Goal: Information Seeking & Learning: Learn about a topic

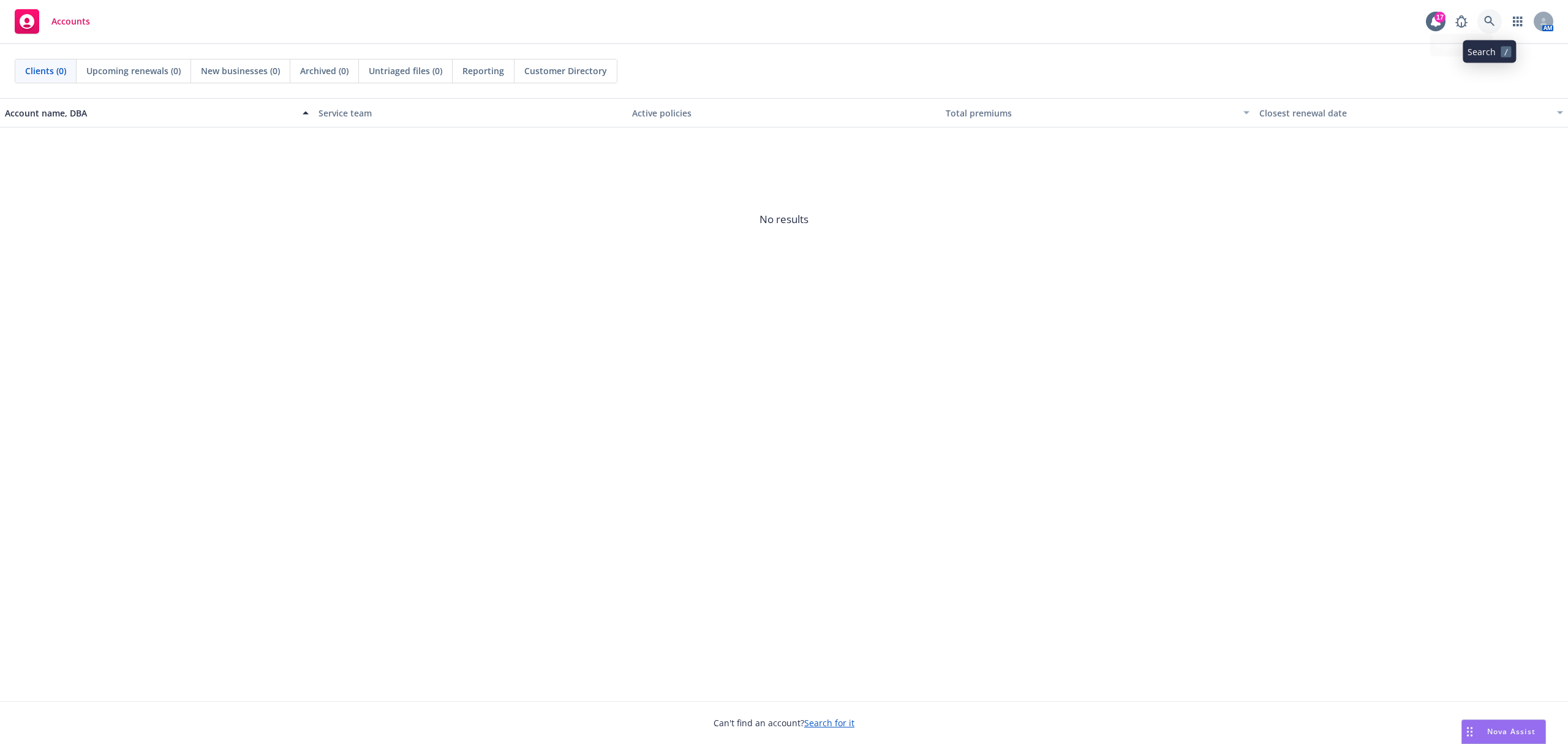
click at [1482, 18] on link at bounding box center [1489, 21] width 24 height 24
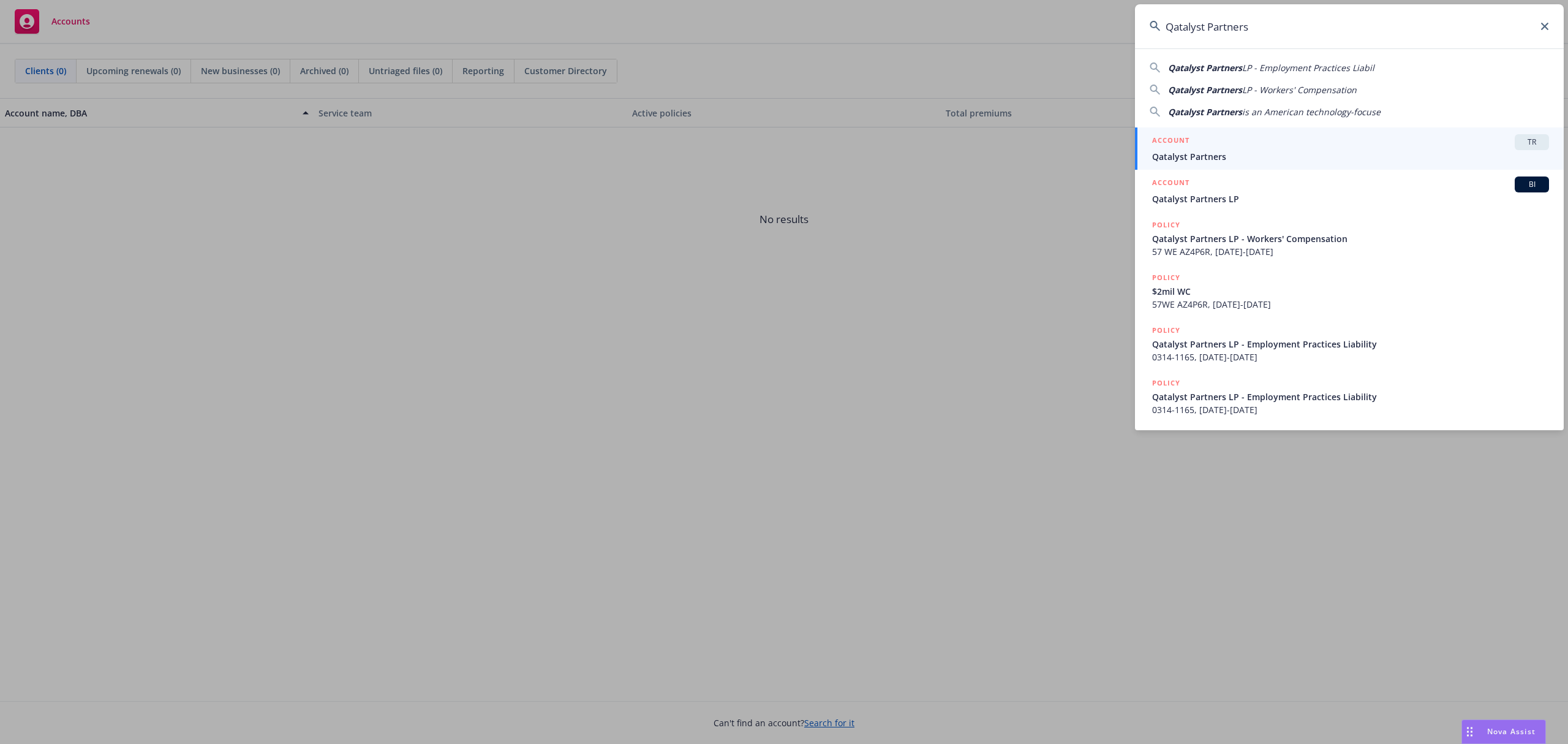
type input "Qatalyst Partners"
click at [1223, 153] on span "Qatalyst Partners" at bounding box center [1350, 157] width 397 height 13
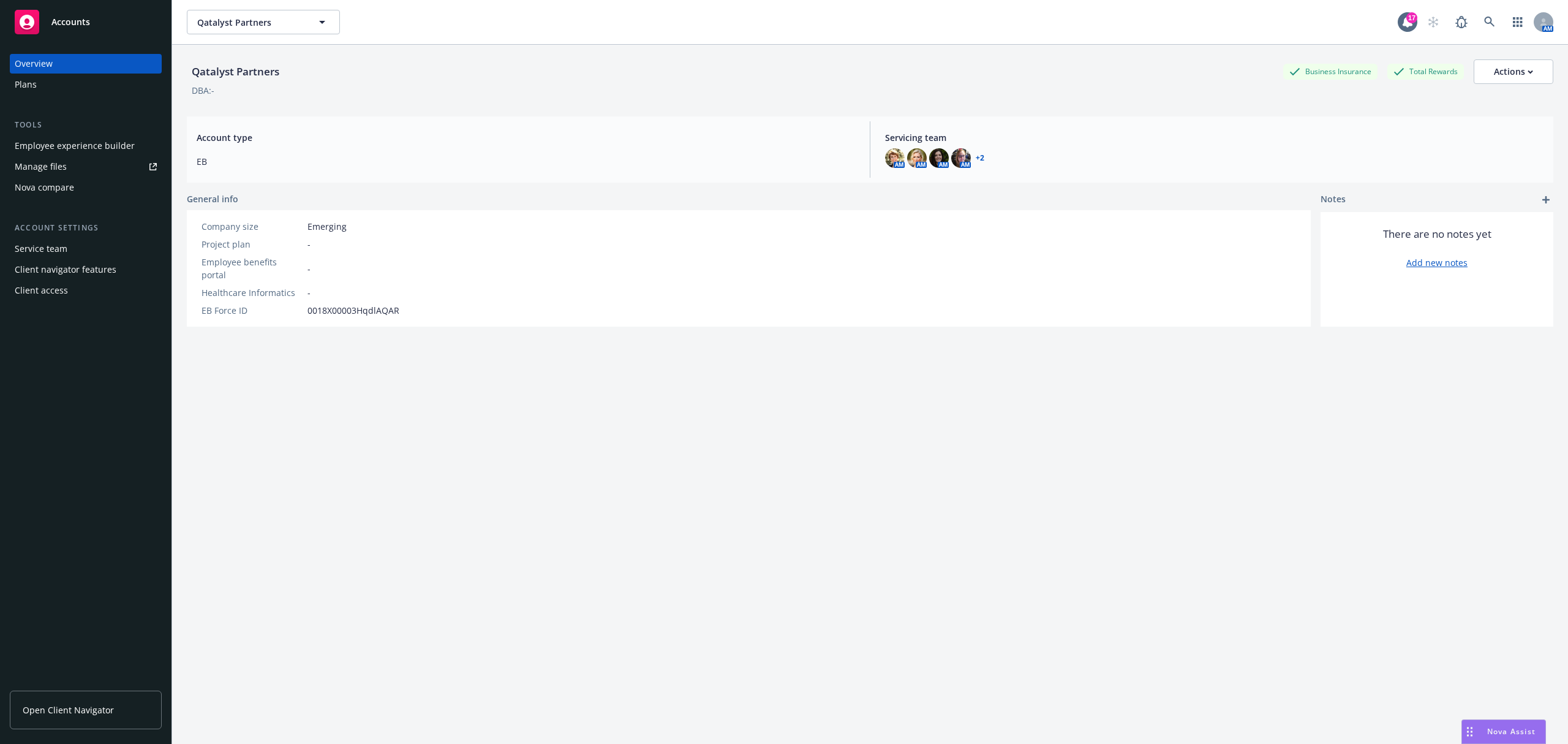
click at [90, 148] on div "Employee experience builder" at bounding box center [74, 146] width 120 height 20
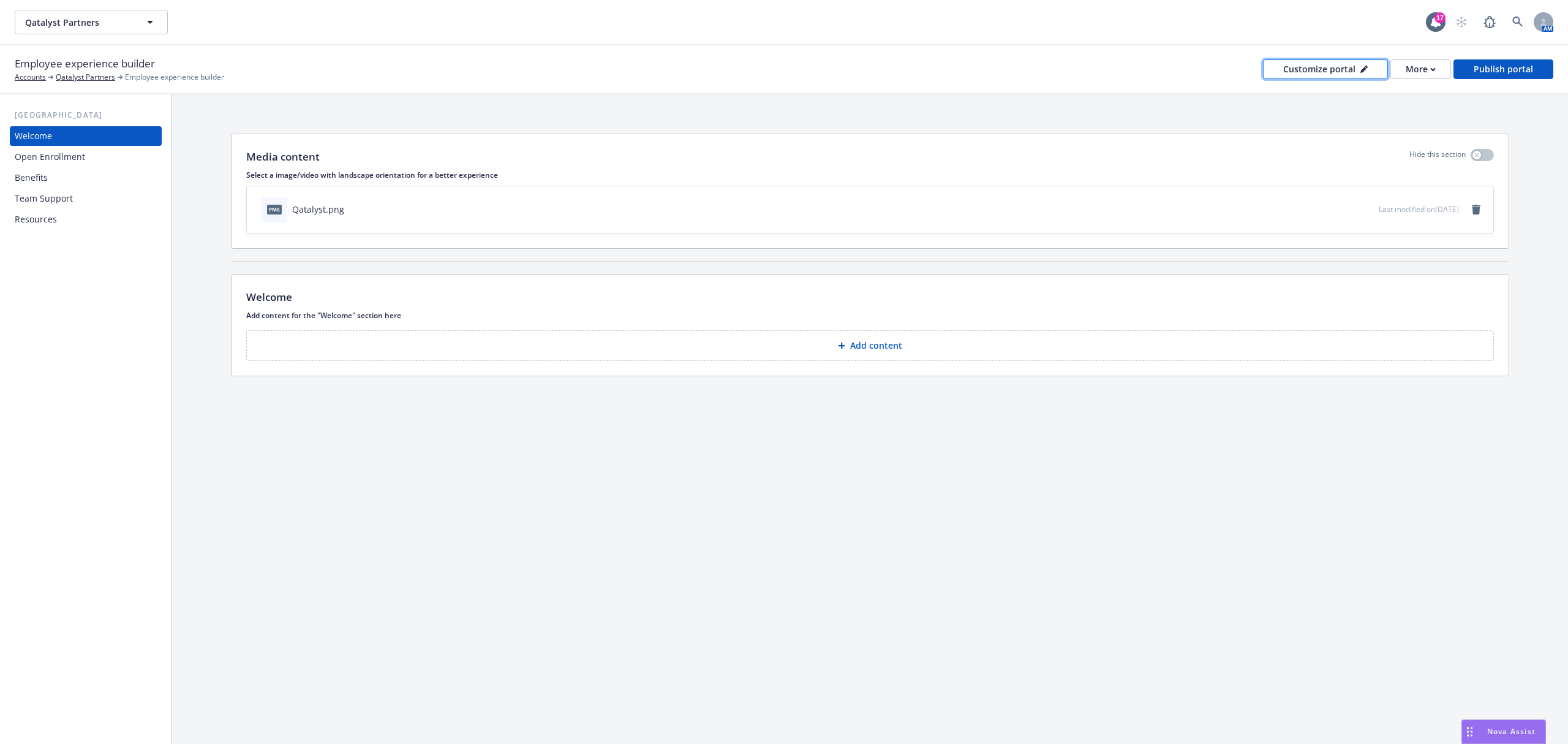
click at [1342, 71] on div "Customize portal" at bounding box center [1325, 70] width 85 height 18
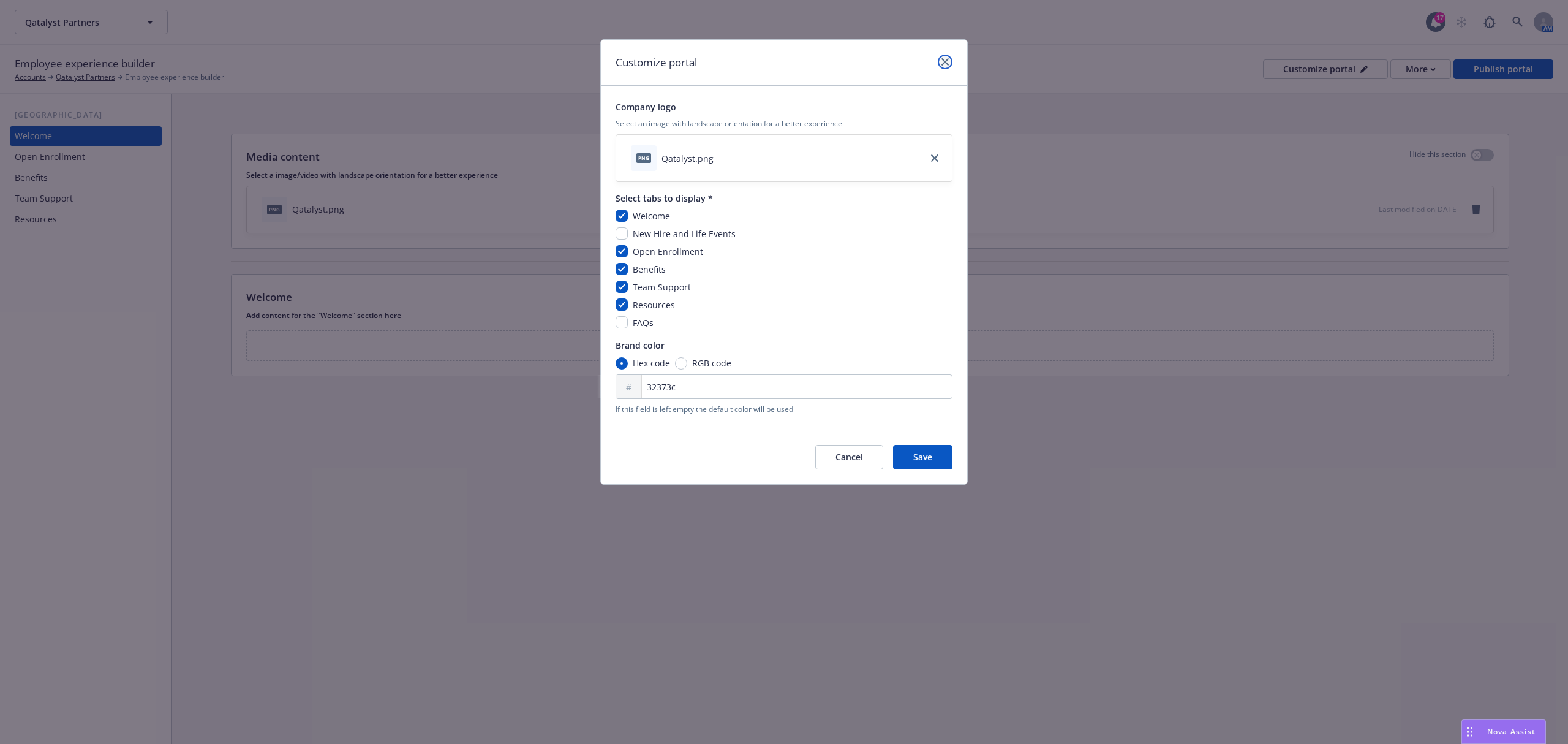
click at [949, 60] on link "close" at bounding box center [945, 62] width 14 height 14
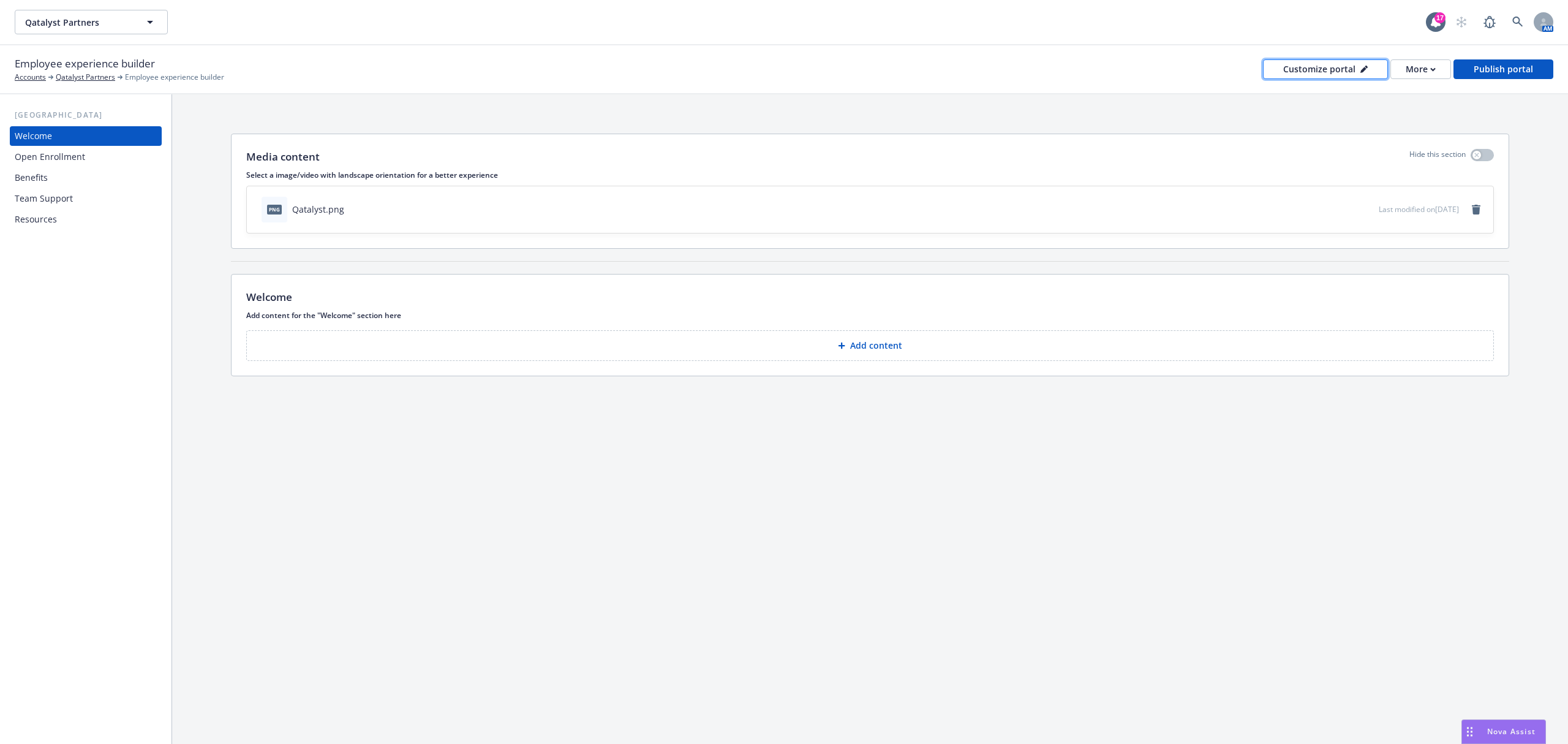
click at [1283, 71] on button "Customize portal" at bounding box center [1325, 70] width 125 height 20
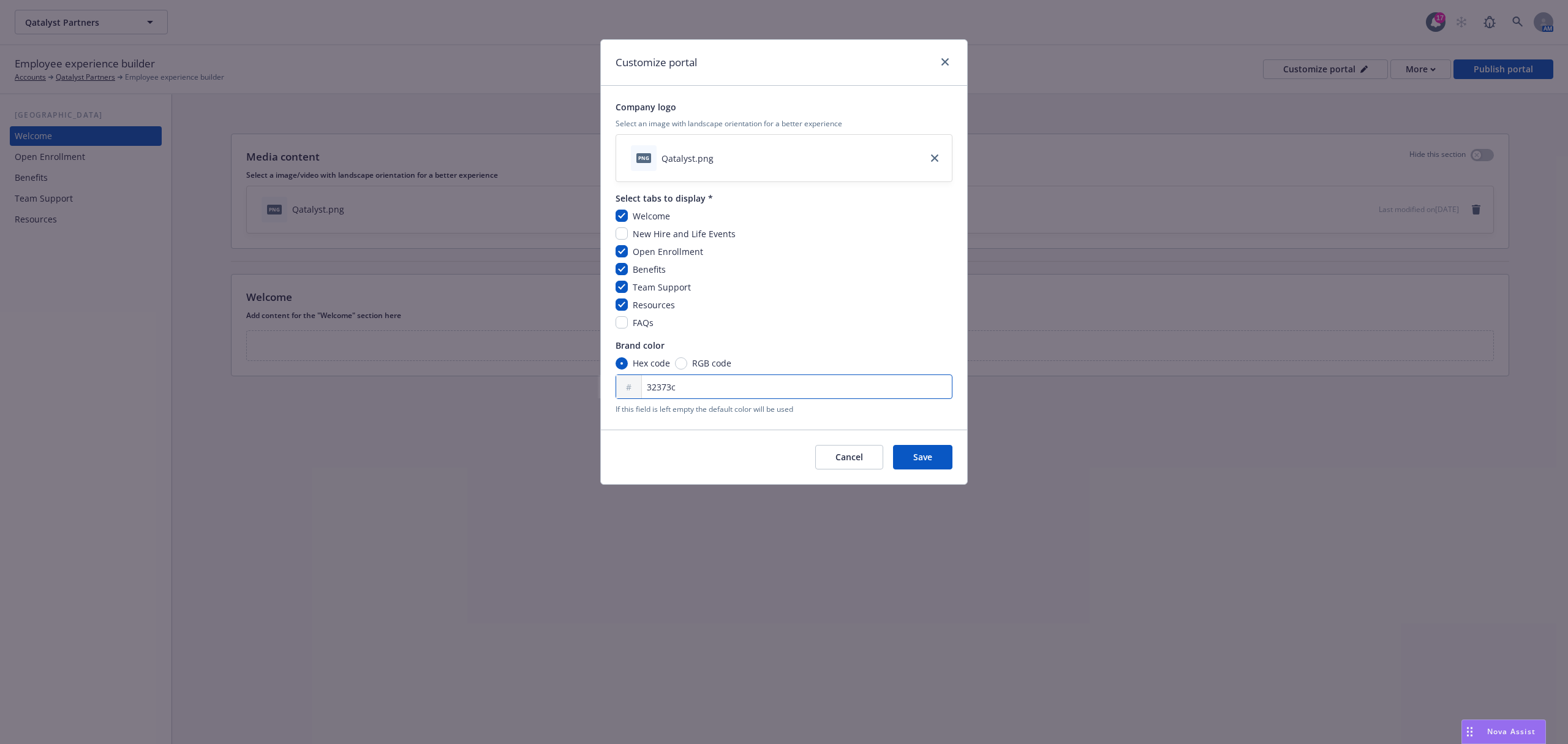
drag, startPoint x: 686, startPoint y: 391, endPoint x: 648, endPoint y: 392, distance: 38.0
click at [648, 392] on input "32373c" at bounding box center [784, 386] width 337 height 24
click at [942, 66] on link "close" at bounding box center [945, 62] width 14 height 14
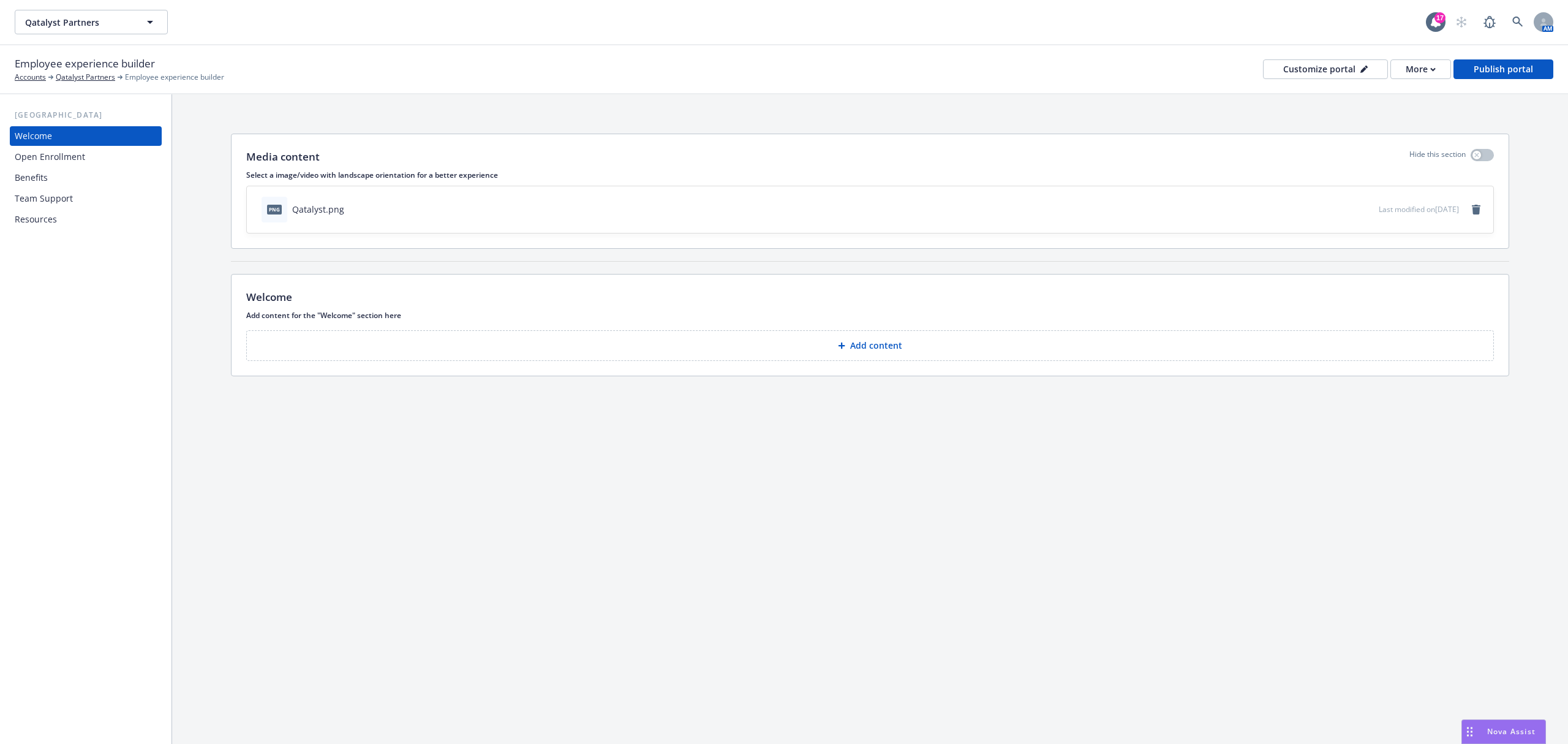
click at [60, 155] on div "Open Enrollment" at bounding box center [49, 157] width 70 height 20
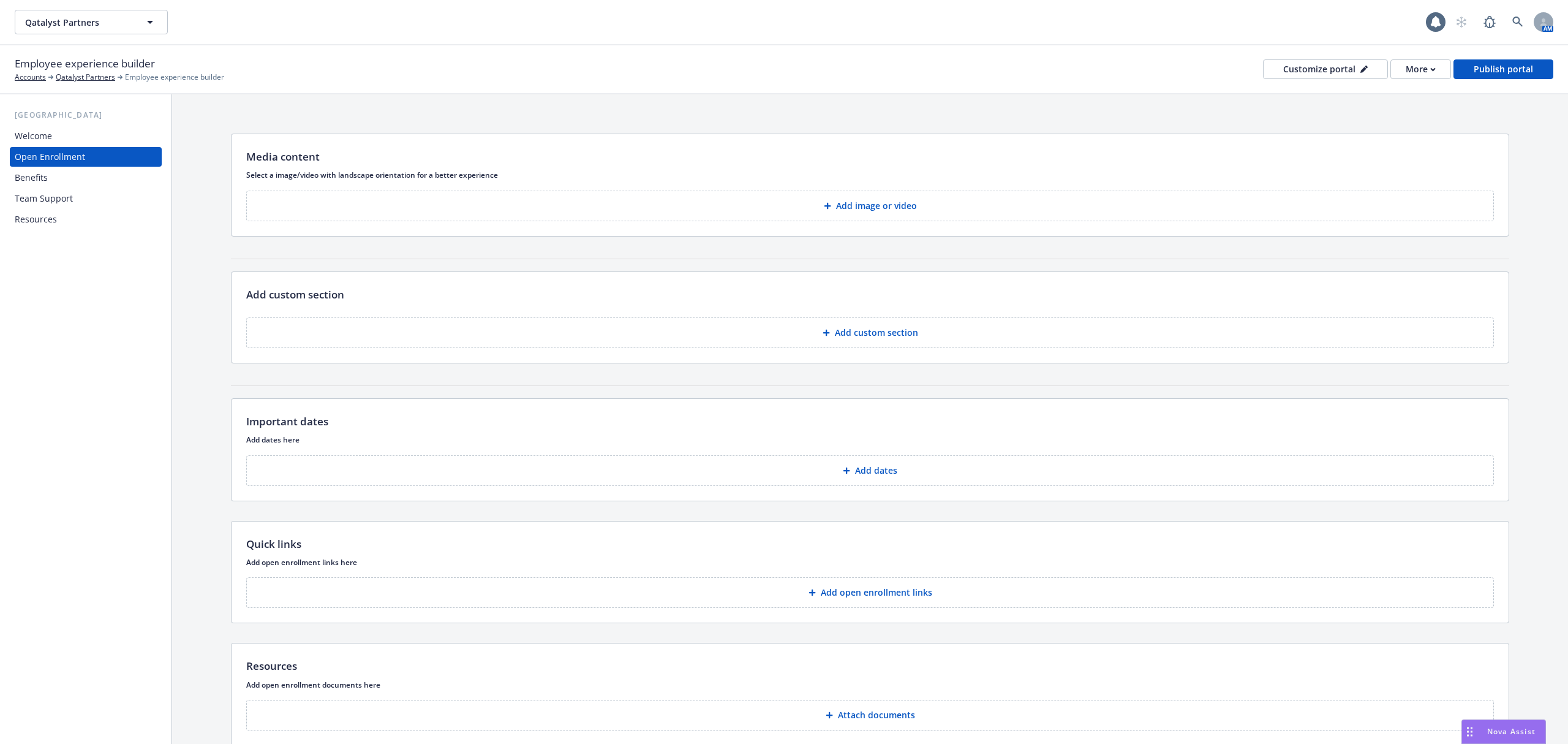
click at [45, 177] on div "Benefits" at bounding box center [31, 178] width 33 height 20
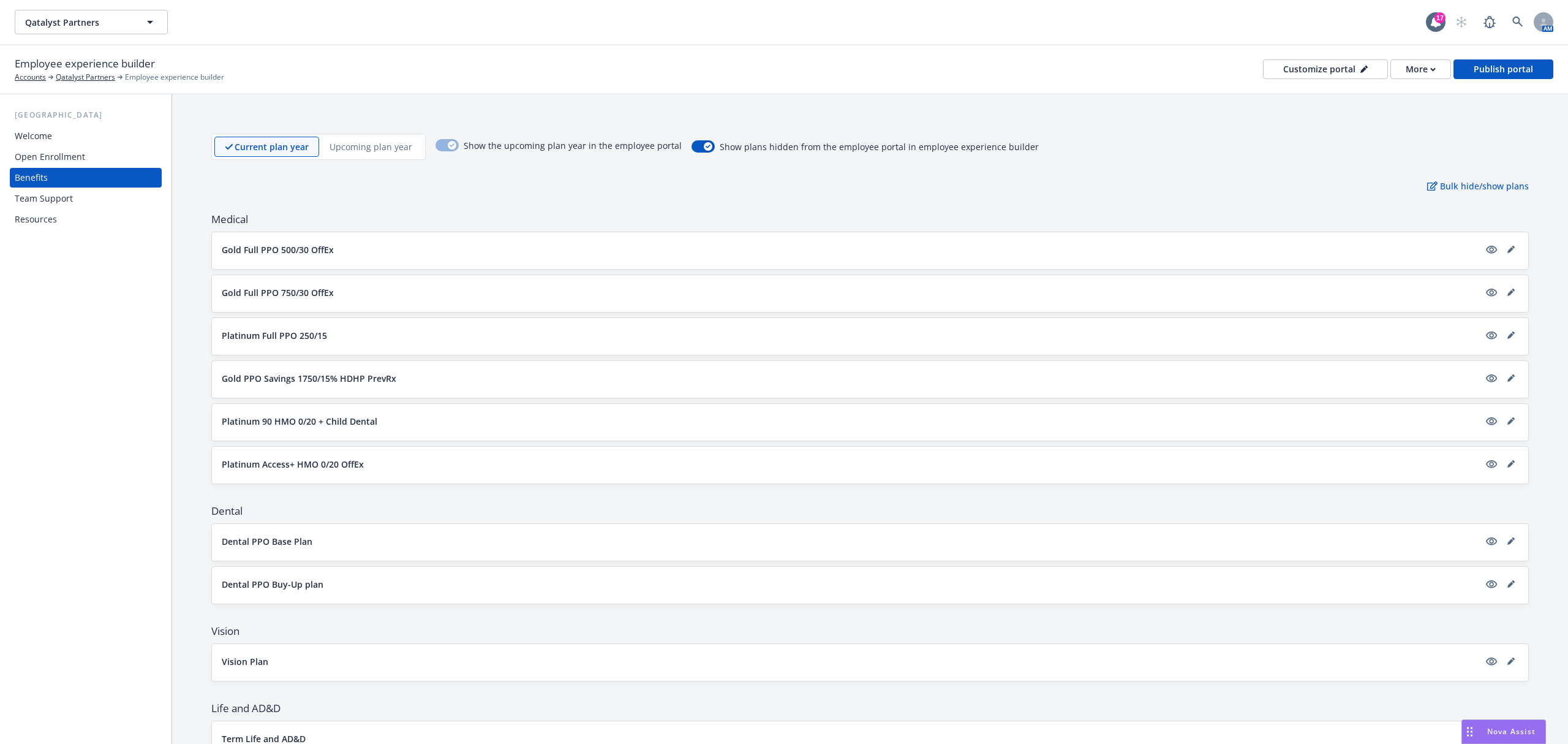
click at [364, 163] on div "Current plan year Upcoming plan year Show the upcoming plan year in the employe…" at bounding box center [870, 751] width 1396 height 1313
click at [364, 152] on p "Upcoming plan year" at bounding box center [371, 147] width 83 height 13
